Goal: Answer question/provide support

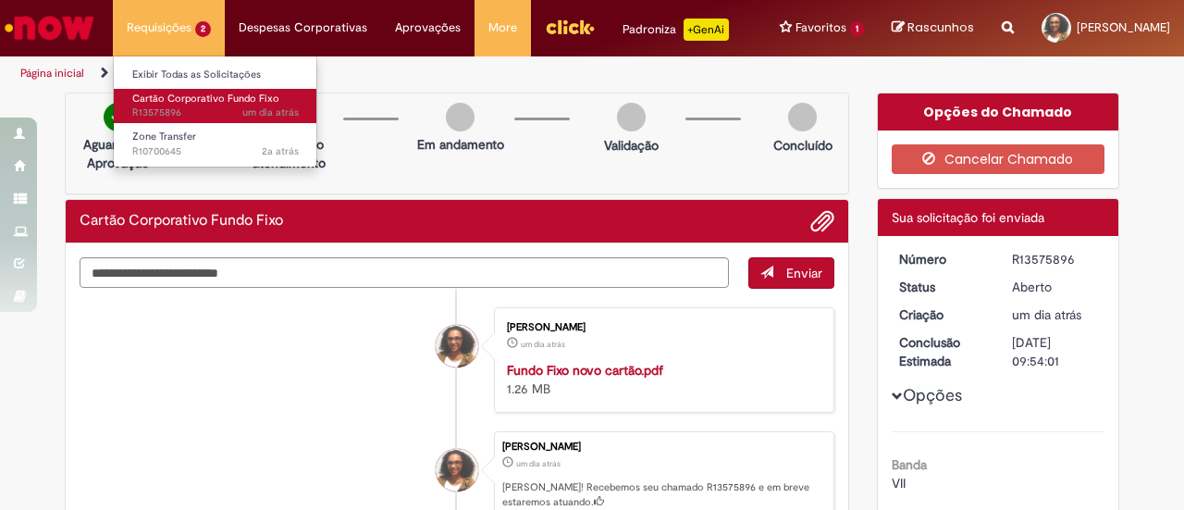
click at [149, 97] on span "Cartão Corporativo Fundo Fixo" at bounding box center [205, 99] width 147 height 14
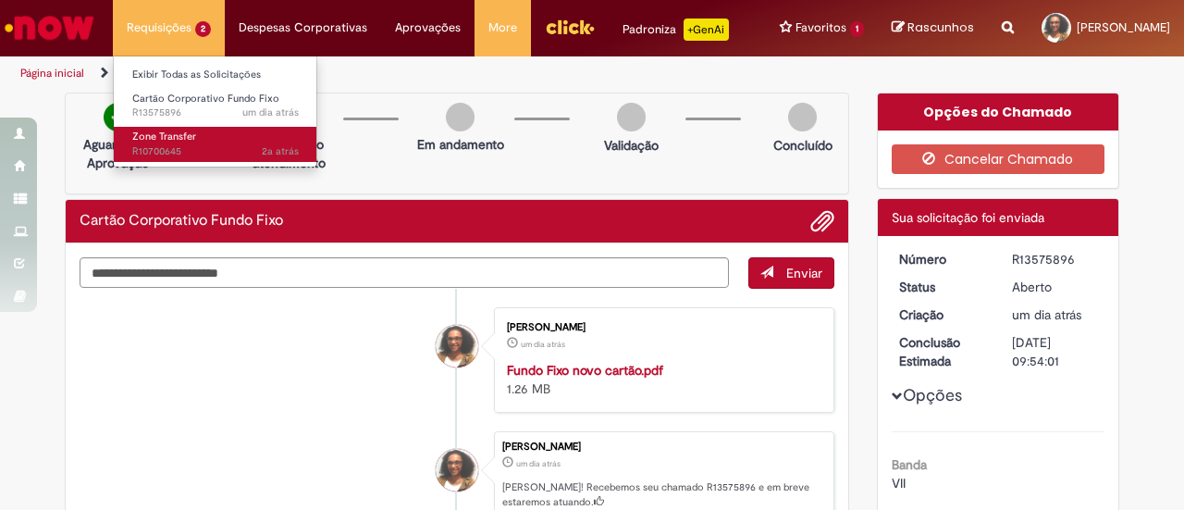
click at [161, 133] on span "Zone Transfer" at bounding box center [164, 136] width 64 height 14
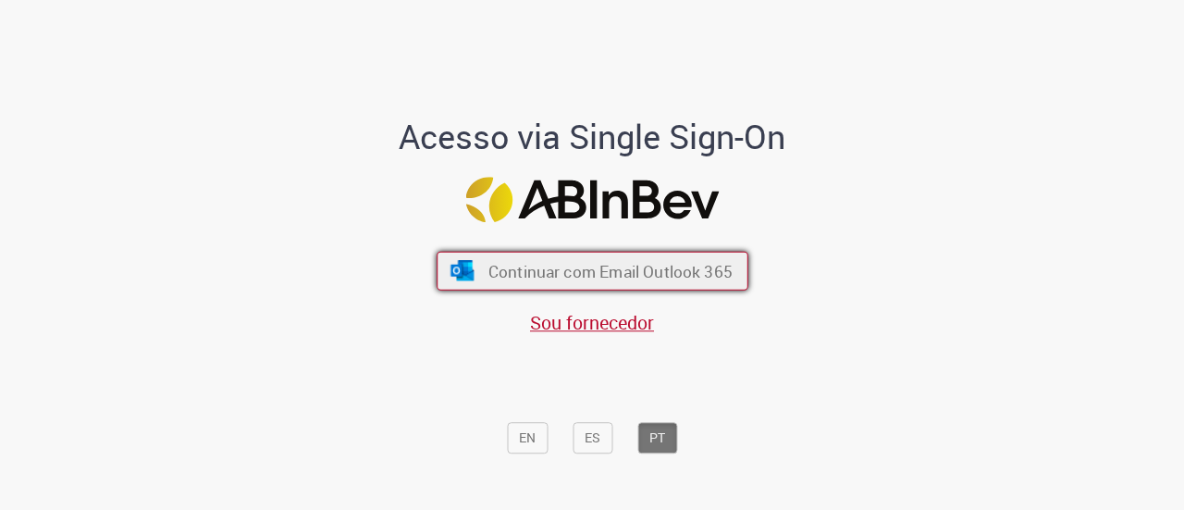
click at [579, 269] on span "Continuar com Email Outlook 365" at bounding box center [609, 270] width 244 height 21
click at [617, 274] on span "Continuar com Email Outlook 365" at bounding box center [609, 270] width 244 height 21
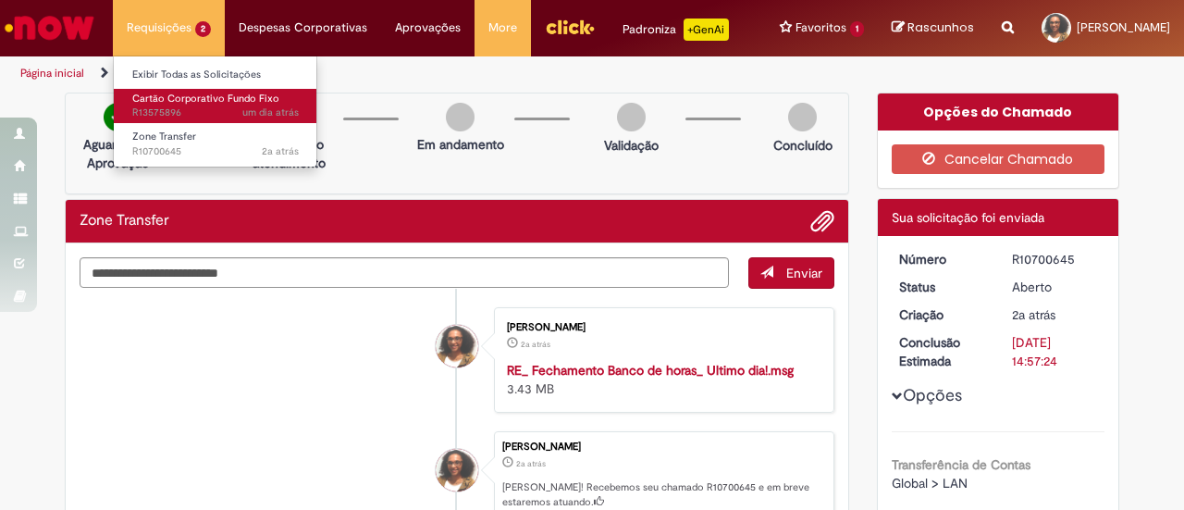
click at [165, 105] on span "Cartão Corporativo Fundo Fixo" at bounding box center [205, 99] width 147 height 14
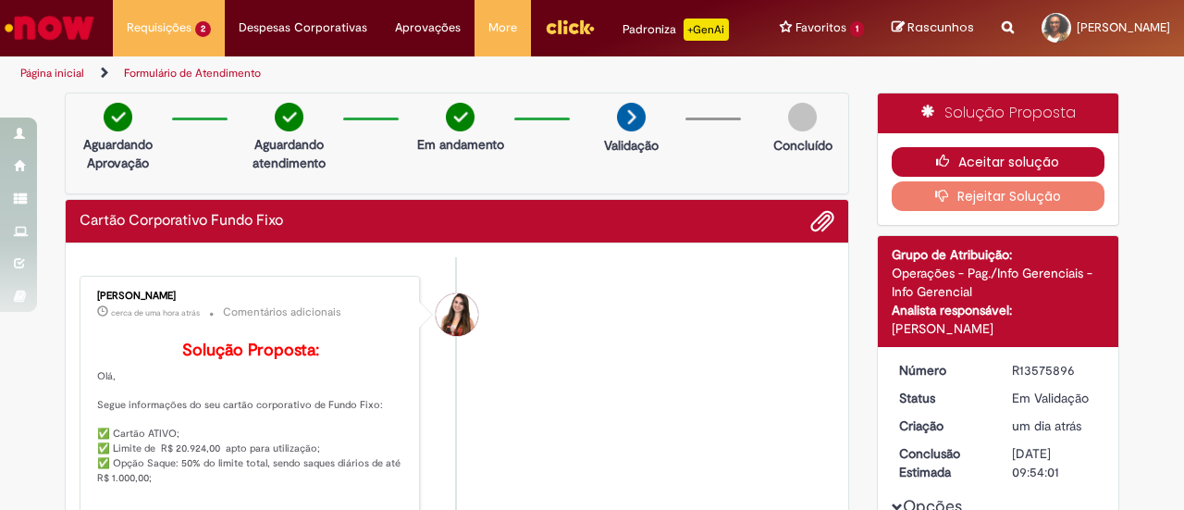
click at [975, 169] on button "Aceitar solução" at bounding box center [998, 162] width 214 height 30
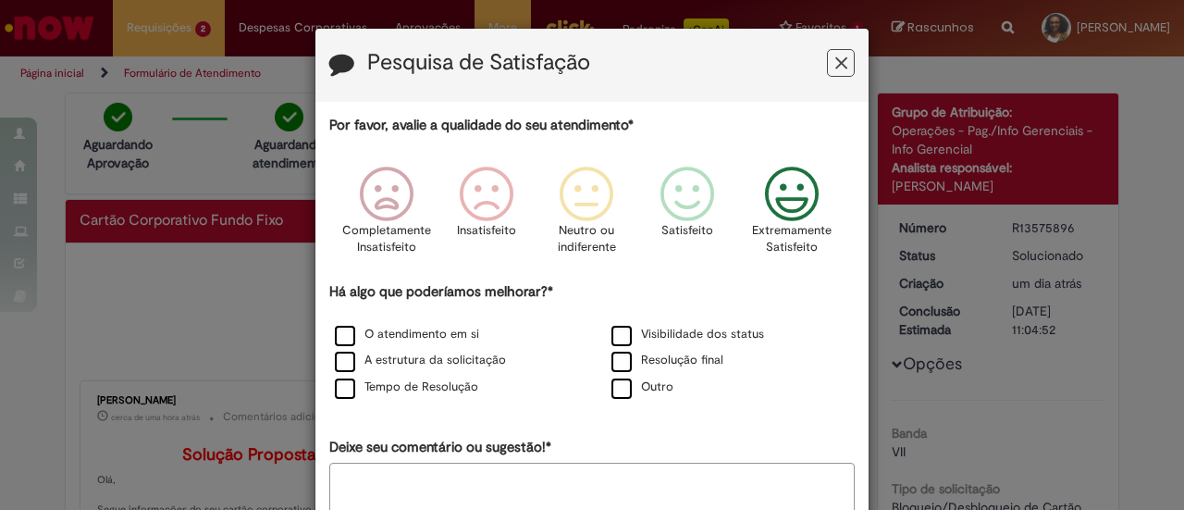
click at [797, 192] on icon "Feedback" at bounding box center [791, 193] width 69 height 55
click at [414, 334] on label "O atendimento em si" at bounding box center [407, 335] width 144 height 18
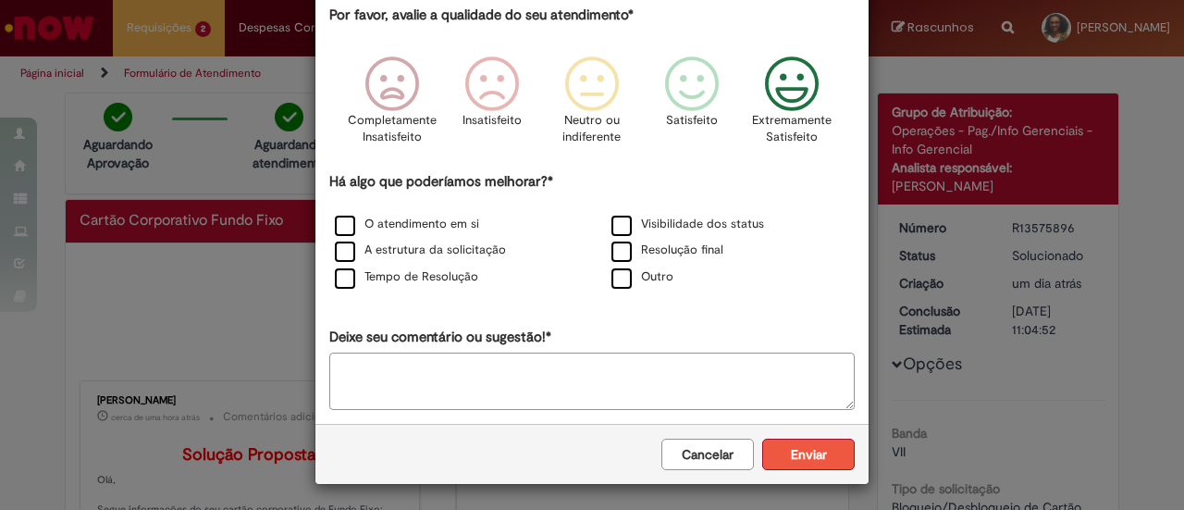
click at [787, 447] on button "Enviar" at bounding box center [808, 453] width 92 height 31
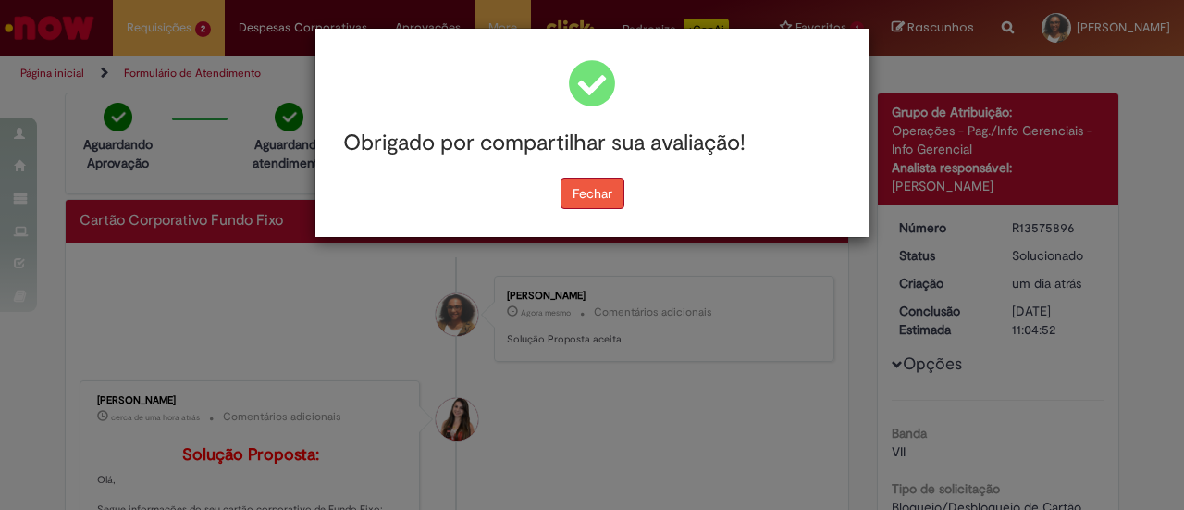
click at [597, 187] on button "Fechar" at bounding box center [592, 193] width 64 height 31
